Goal: Task Accomplishment & Management: Manage account settings

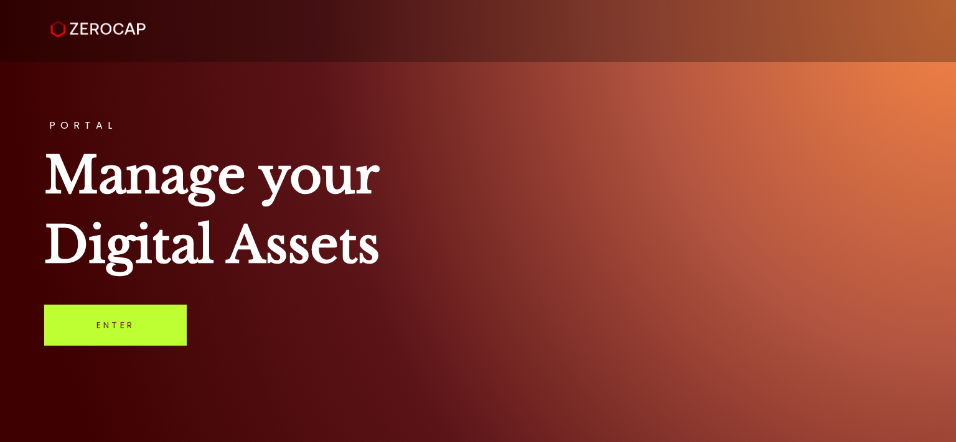
click at [106, 325] on link "Enter" at bounding box center [115, 325] width 142 height 41
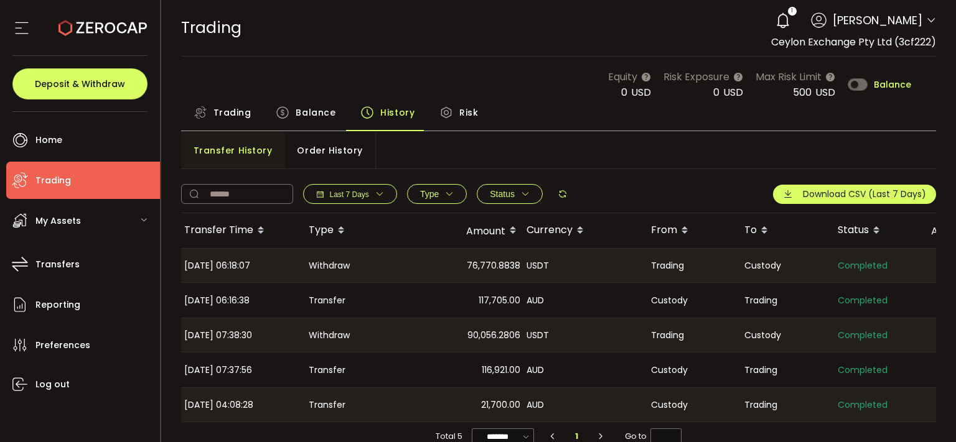
click at [247, 108] on span "Trading" at bounding box center [232, 112] width 38 height 25
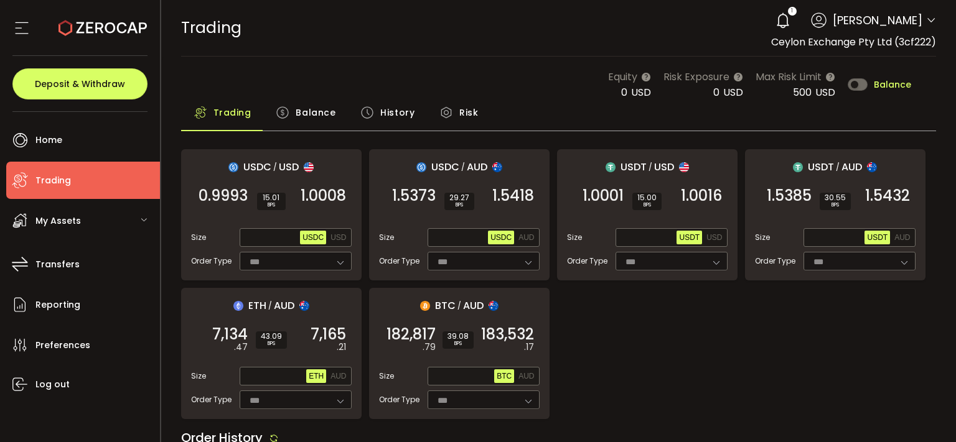
click at [873, 81] on span "Balance" at bounding box center [891, 84] width 37 height 9
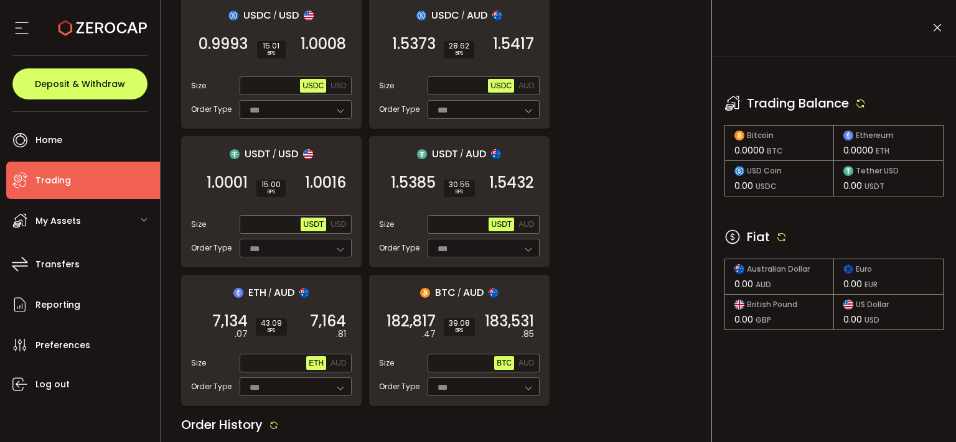
scroll to position [167, 0]
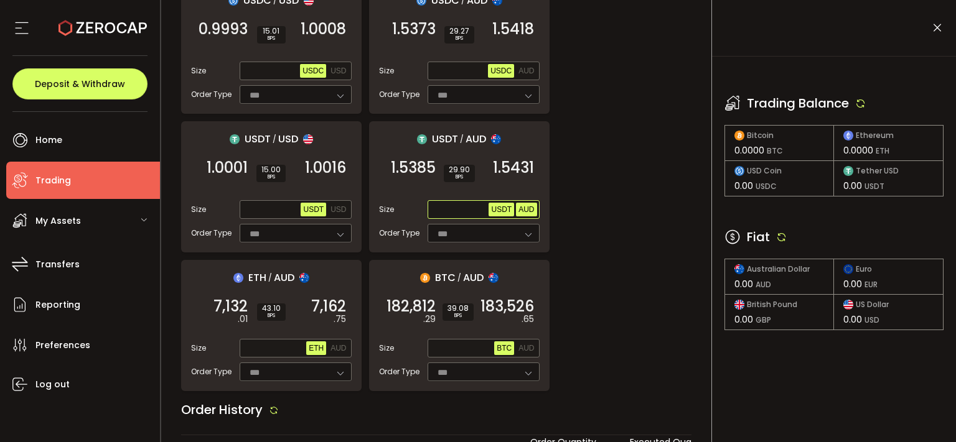
click at [521, 205] on span "AUD" at bounding box center [526, 209] width 16 height 9
click at [782, 237] on icon at bounding box center [781, 236] width 11 height 11
click at [781, 237] on icon at bounding box center [781, 236] width 11 height 11
click at [860, 105] on icon at bounding box center [860, 103] width 11 height 11
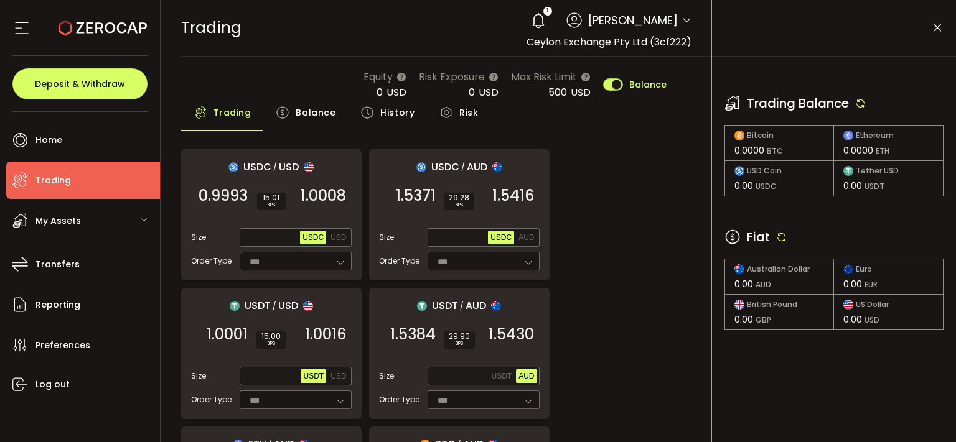
click at [776, 243] on div "Fiat" at bounding box center [833, 237] width 219 height 19
click at [780, 234] on icon at bounding box center [781, 236] width 11 height 11
click at [863, 103] on icon at bounding box center [860, 103] width 11 height 11
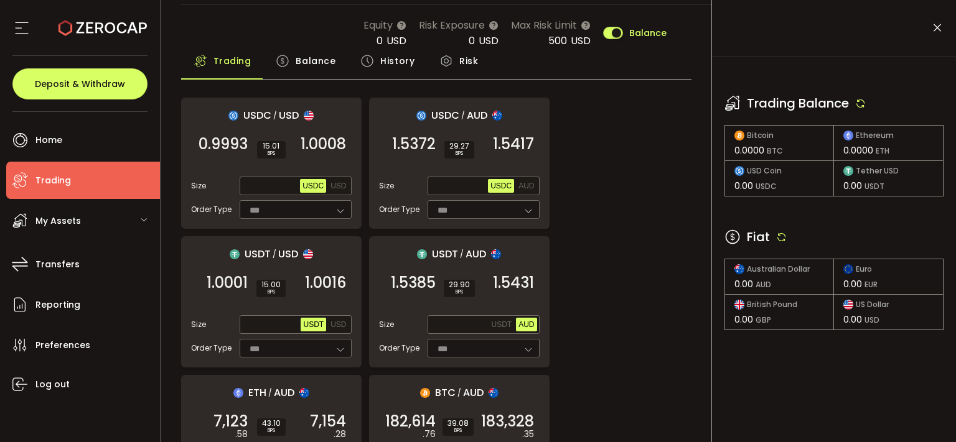
scroll to position [83, 0]
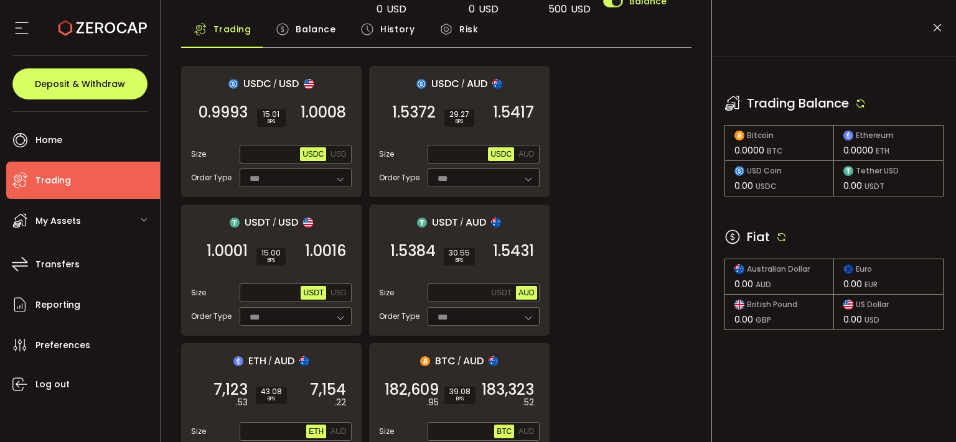
click at [783, 241] on icon at bounding box center [781, 236] width 11 height 11
click at [855, 101] on div "Trading Balance" at bounding box center [833, 103] width 219 height 19
click at [861, 103] on icon at bounding box center [860, 103] width 11 height 11
click at [783, 233] on icon at bounding box center [781, 236] width 11 height 11
click at [861, 104] on icon at bounding box center [860, 103] width 11 height 11
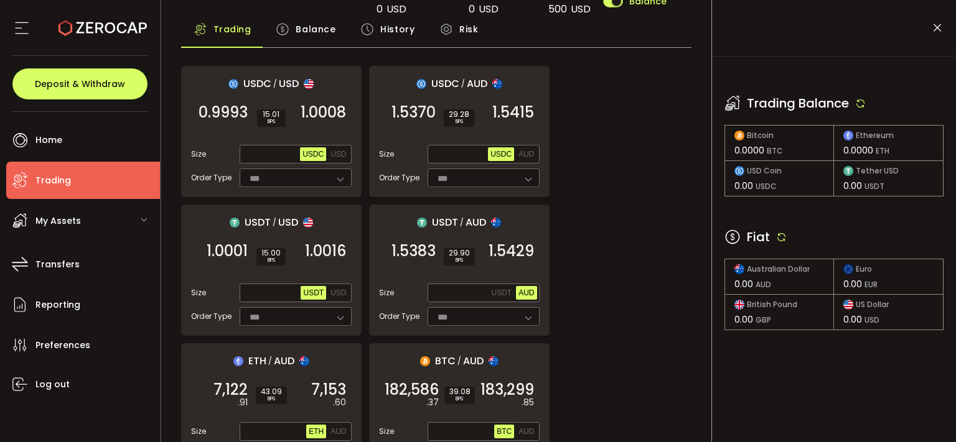
scroll to position [0, 0]
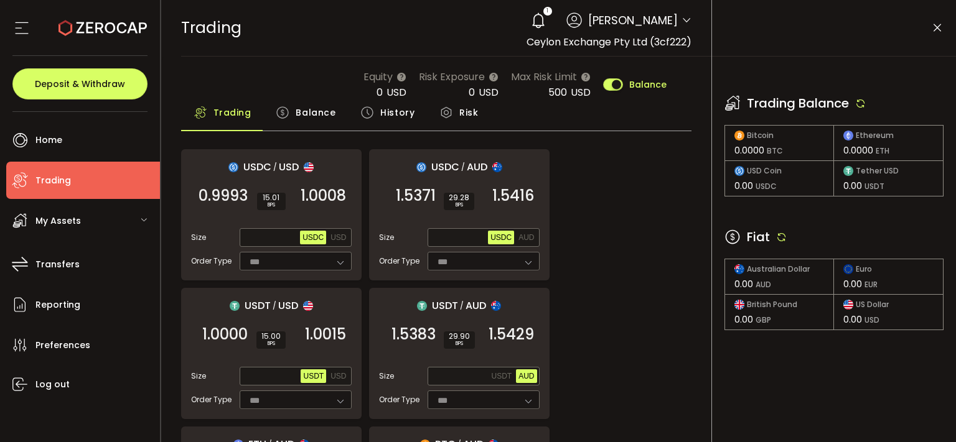
click at [781, 238] on icon at bounding box center [781, 236] width 11 height 11
click at [864, 96] on div "Trading Balance" at bounding box center [833, 103] width 219 height 19
click at [862, 100] on icon at bounding box center [860, 103] width 11 height 11
click at [863, 102] on icon at bounding box center [860, 103] width 11 height 11
click at [778, 236] on icon at bounding box center [781, 236] width 11 height 11
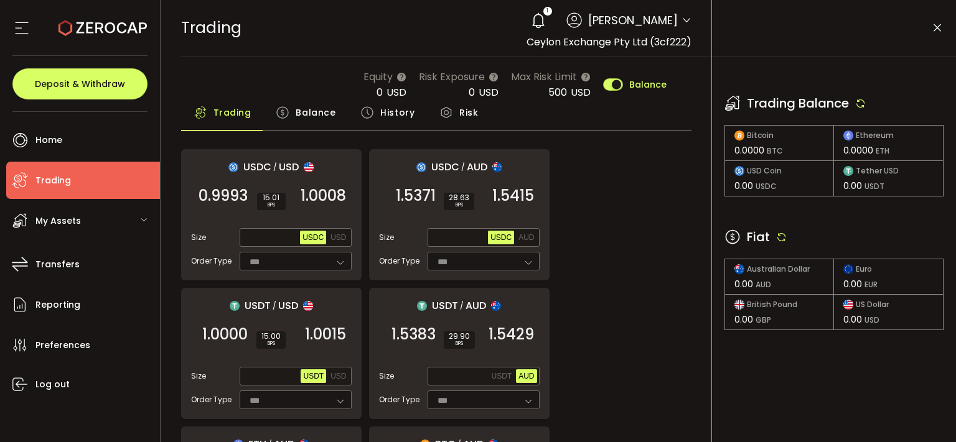
click at [778, 236] on icon at bounding box center [781, 236] width 11 height 11
click at [862, 100] on icon at bounding box center [860, 103] width 11 height 11
click at [778, 235] on icon at bounding box center [781, 236] width 11 height 11
click at [867, 96] on div "Trading Balance" at bounding box center [833, 103] width 219 height 19
click at [864, 98] on icon at bounding box center [860, 103] width 11 height 11
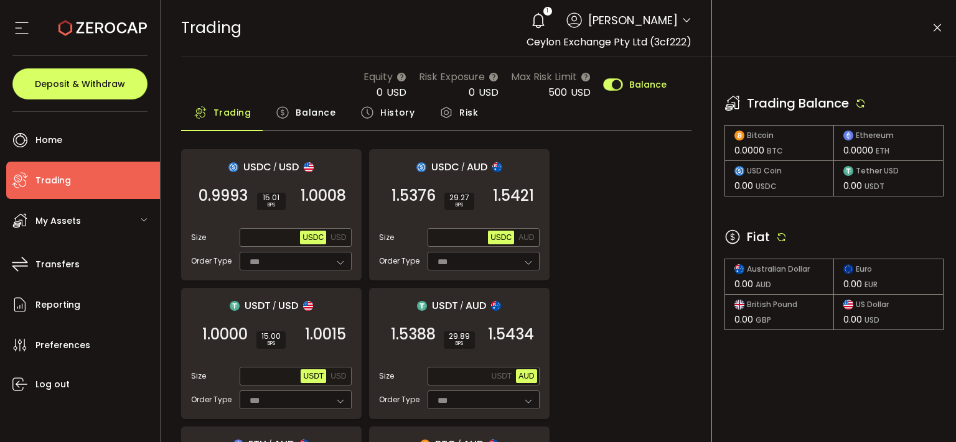
click at [529, 22] on icon at bounding box center [537, 20] width 17 height 17
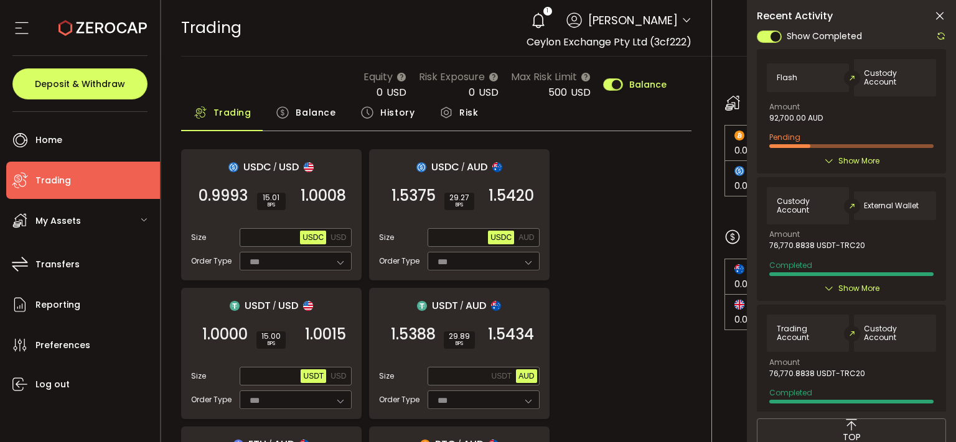
click at [859, 161] on span "Show More" at bounding box center [858, 161] width 41 height 12
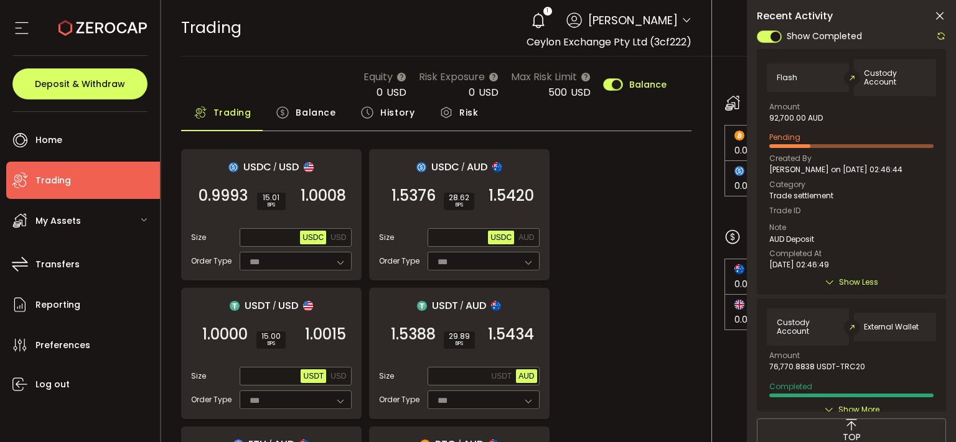
click at [939, 35] on icon at bounding box center [941, 36] width 10 height 10
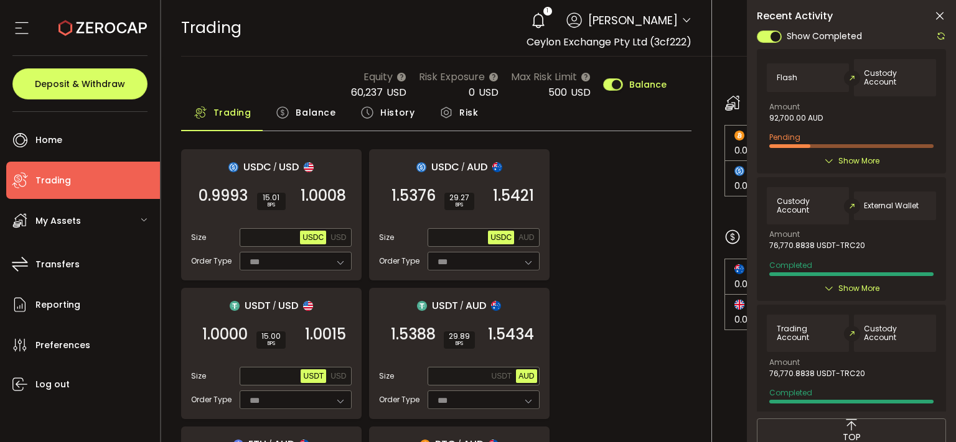
click at [939, 14] on icon at bounding box center [939, 16] width 12 height 12
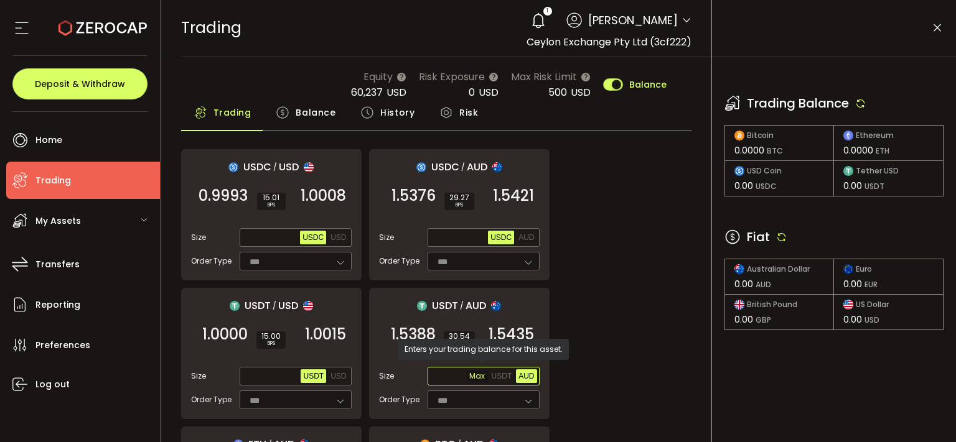
click at [477, 376] on span "Max" at bounding box center [478, 376] width 22 height 11
type input "*******"
click at [780, 236] on icon at bounding box center [781, 236] width 11 height 11
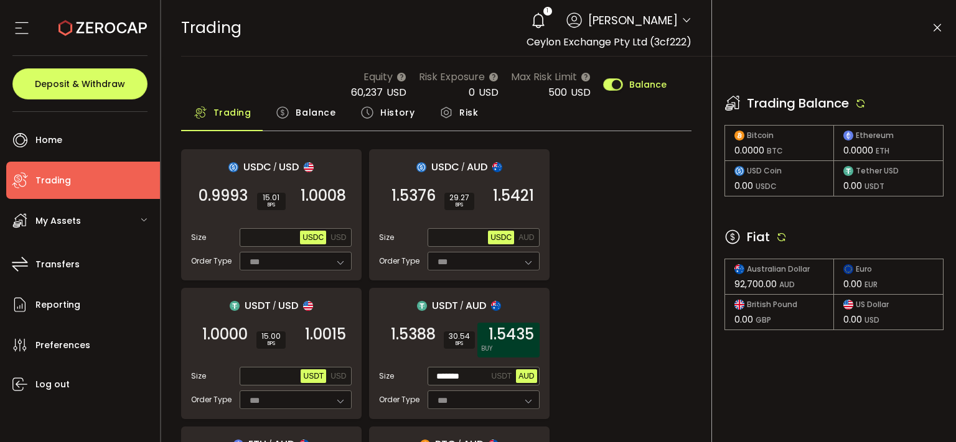
click at [518, 337] on span "1.5435" at bounding box center [510, 334] width 45 height 12
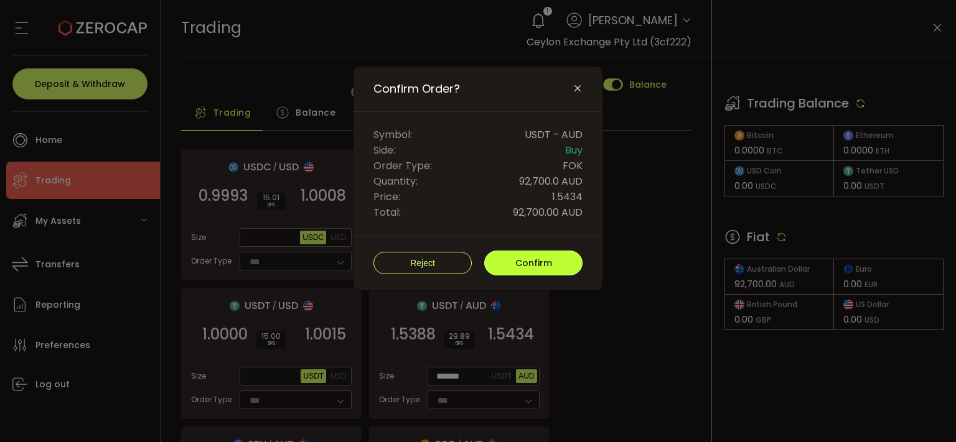
click at [548, 261] on span "Confirm" at bounding box center [533, 263] width 37 height 12
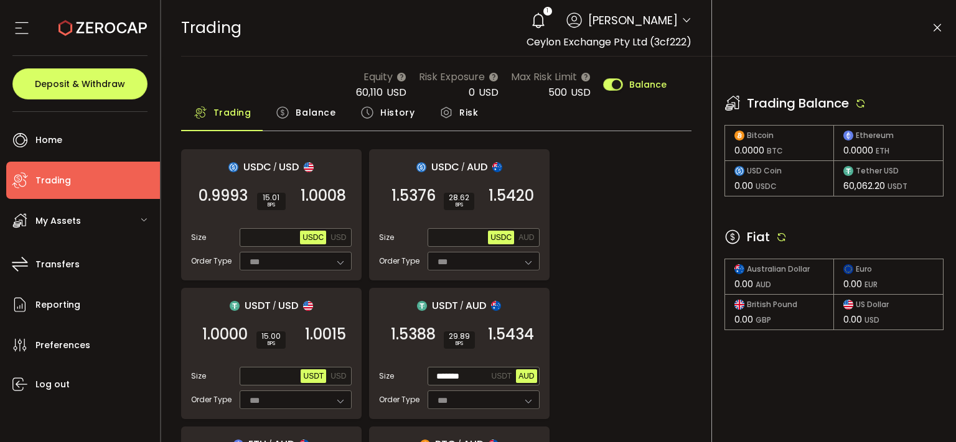
click at [936, 27] on icon at bounding box center [937, 28] width 12 height 12
